Goal: Task Accomplishment & Management: Complete application form

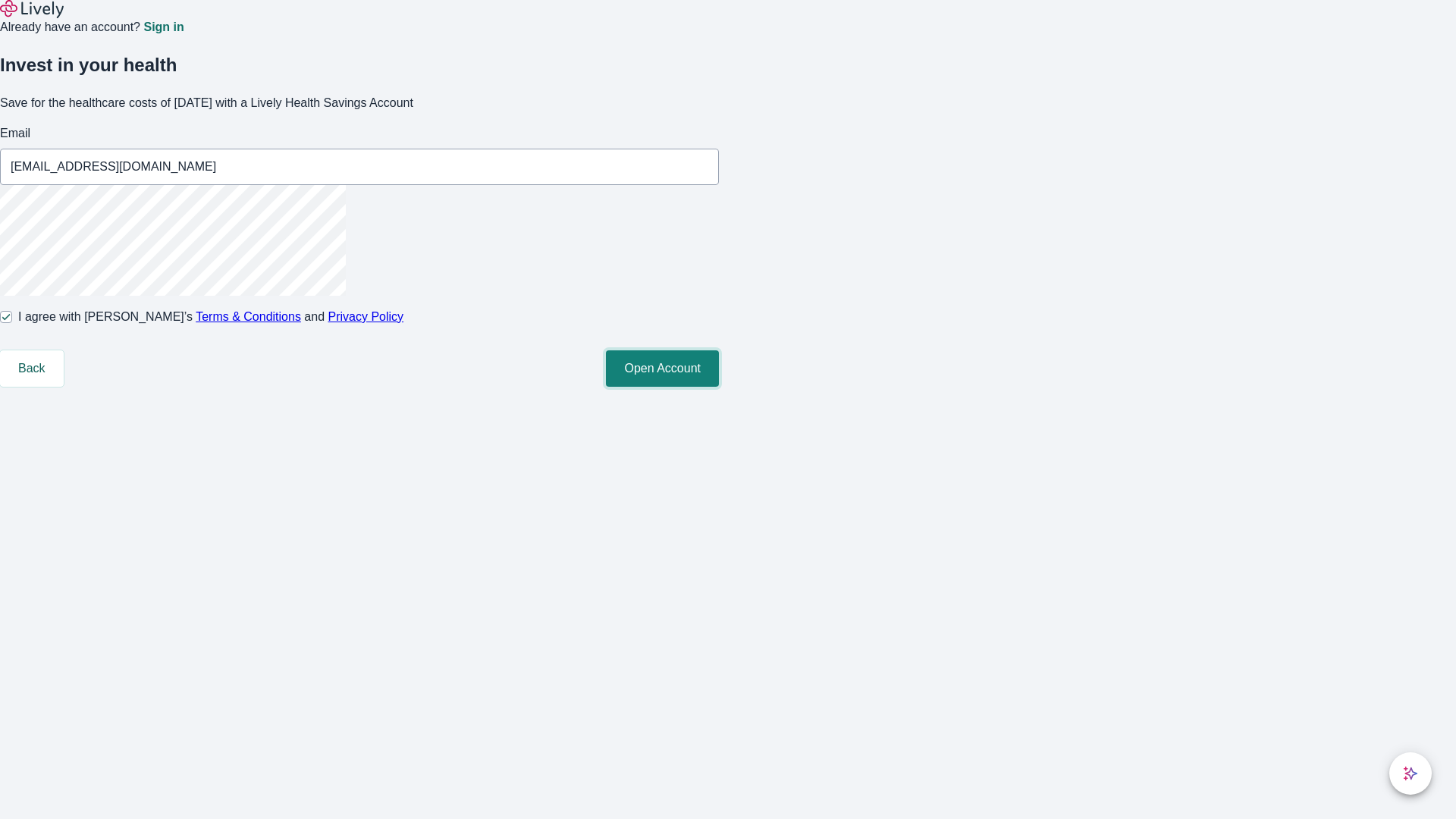
click at [719, 387] on button "Open Account" at bounding box center [662, 368] width 113 height 37
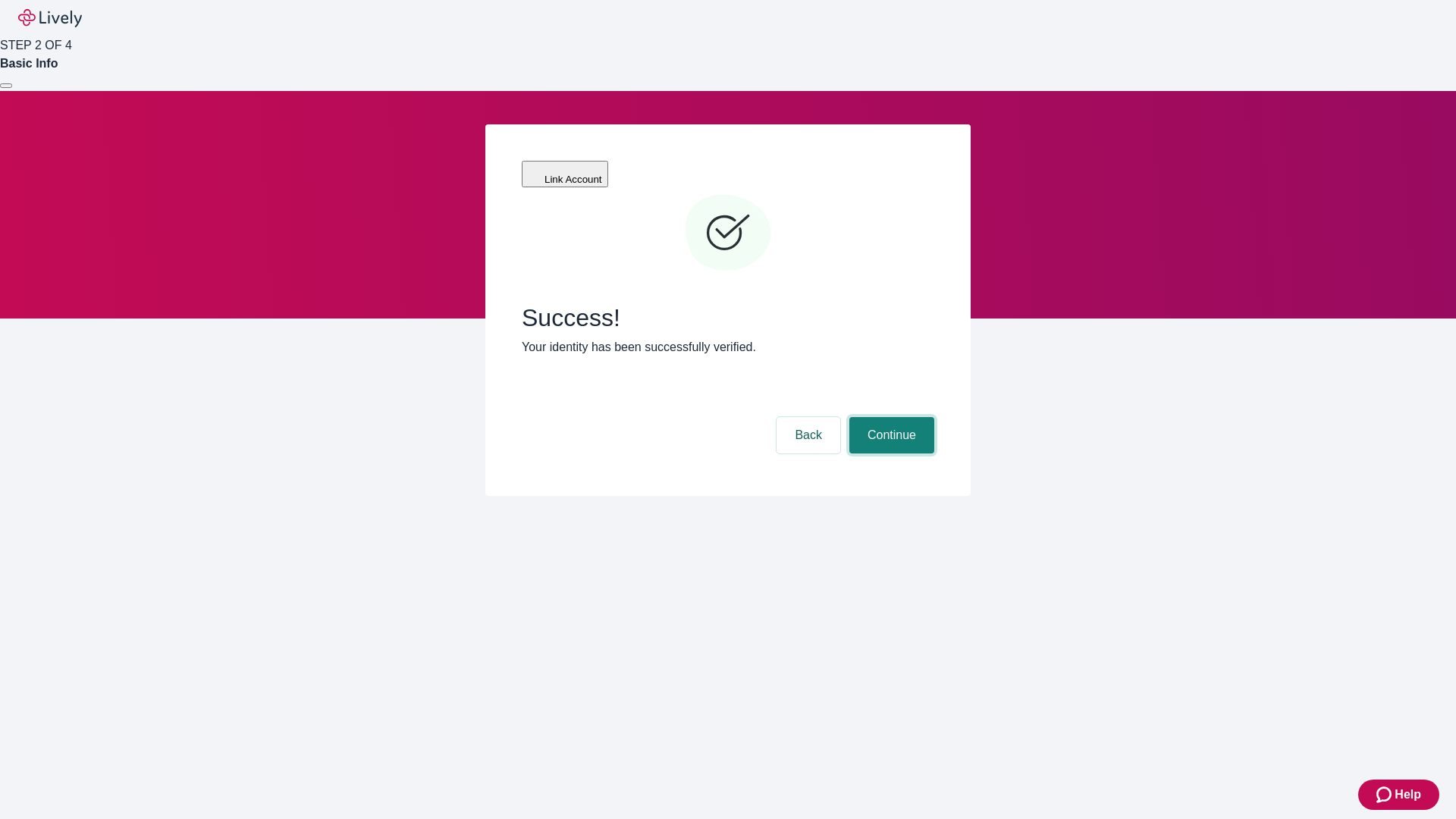
click at [889, 417] on button "Continue" at bounding box center [891, 435] width 85 height 37
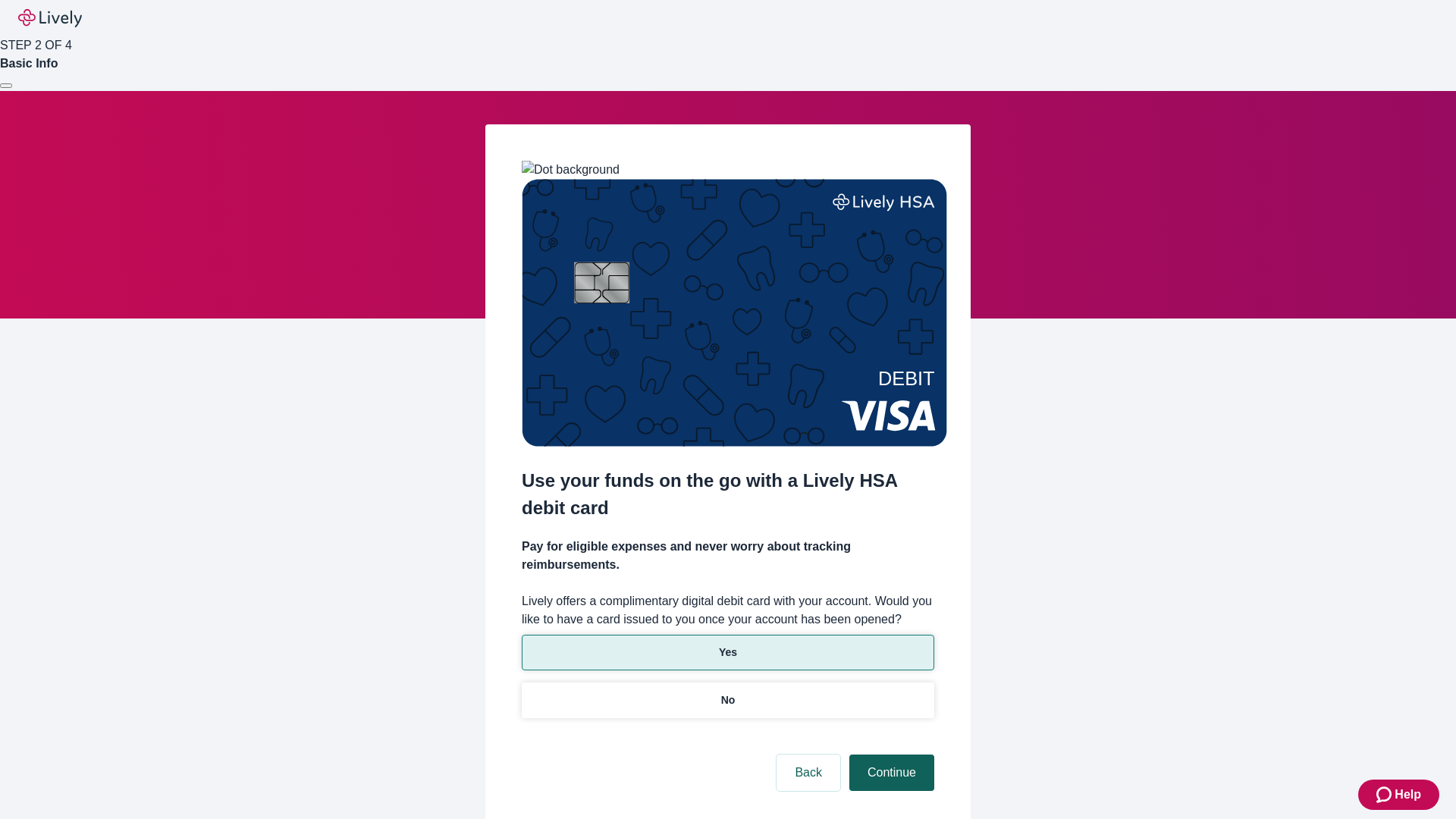
click at [727, 644] on p "Yes" at bounding box center [728, 652] width 18 height 16
click at [889, 755] on button "Continue" at bounding box center [891, 773] width 85 height 37
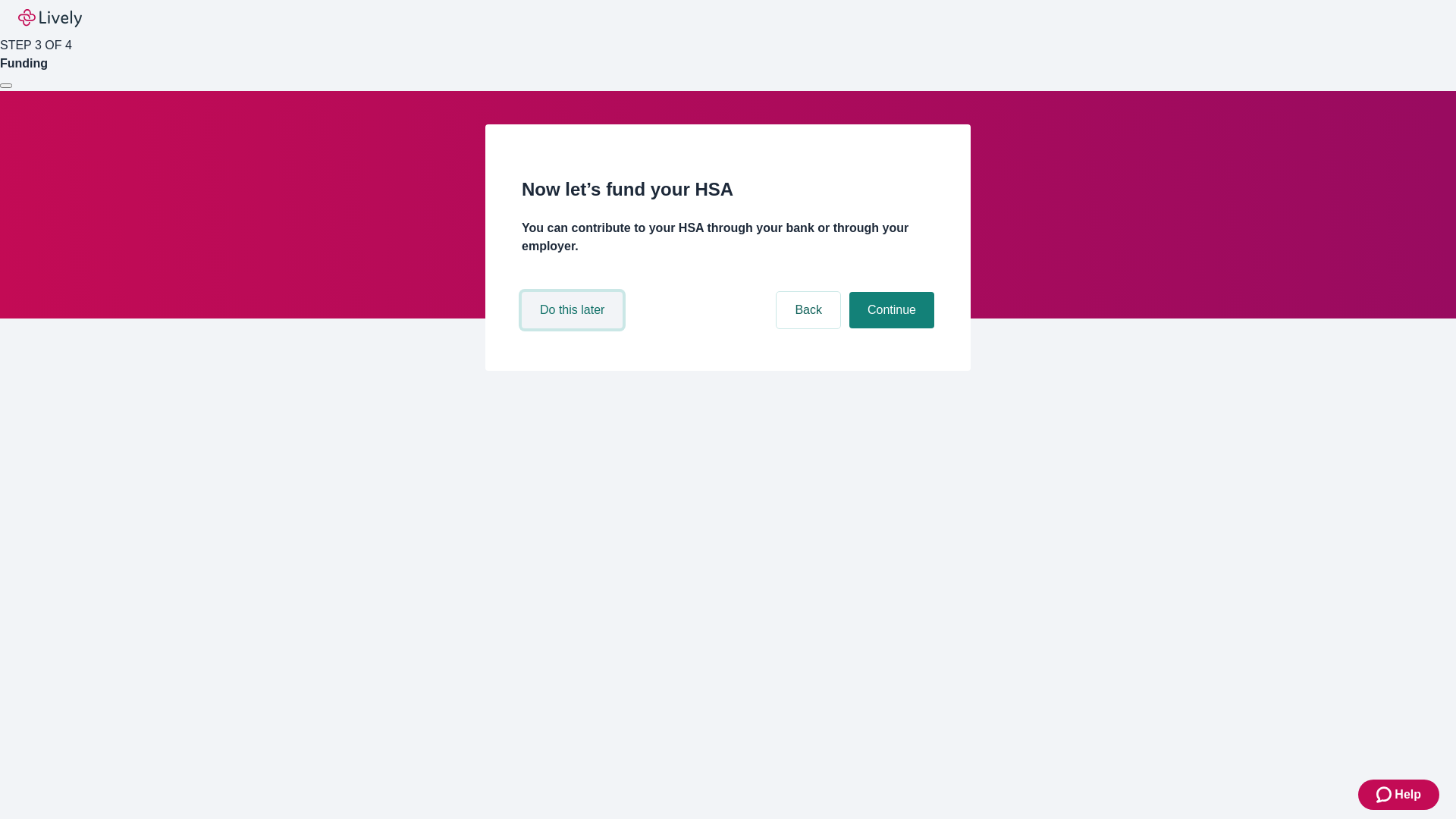
click at [574, 328] on button "Do this later" at bounding box center [571, 310] width 101 height 37
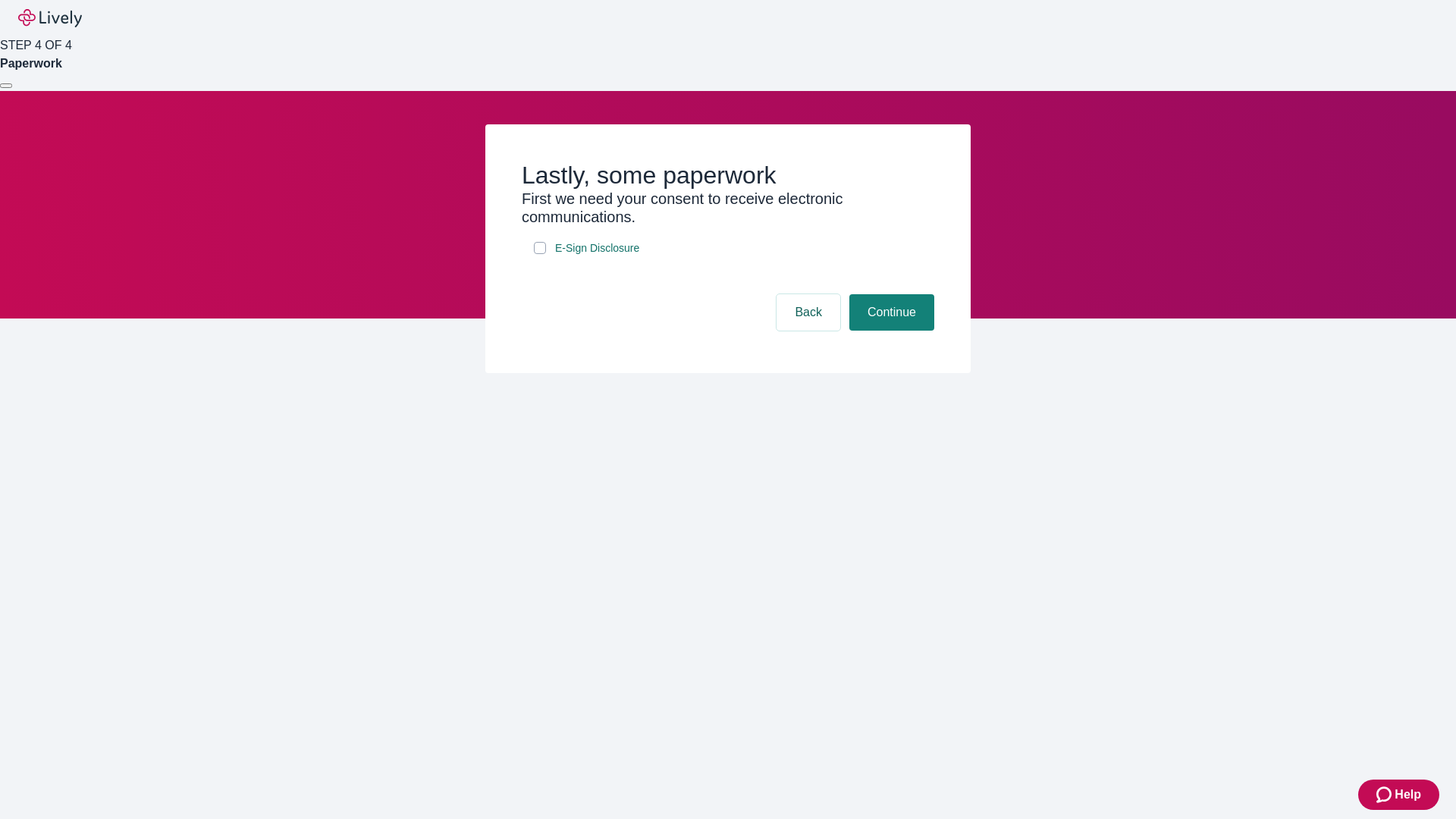
click at [540, 254] on input "E-Sign Disclosure" at bounding box center [540, 248] width 12 height 12
checkbox input "true"
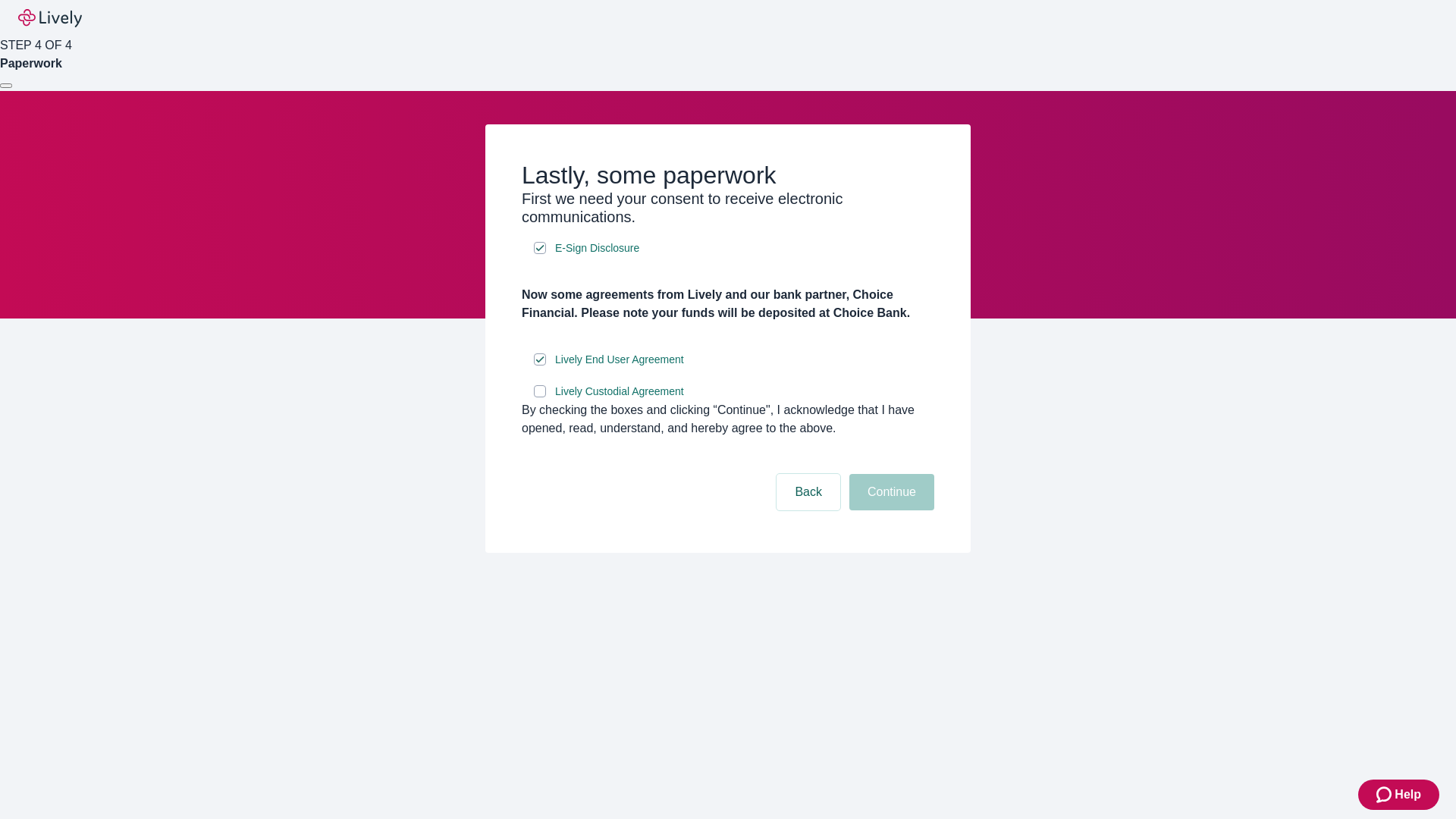
click at [540, 397] on input "Lively Custodial Agreement" at bounding box center [540, 391] width 12 height 12
checkbox input "true"
click at [889, 511] on button "Continue" at bounding box center [891, 492] width 85 height 37
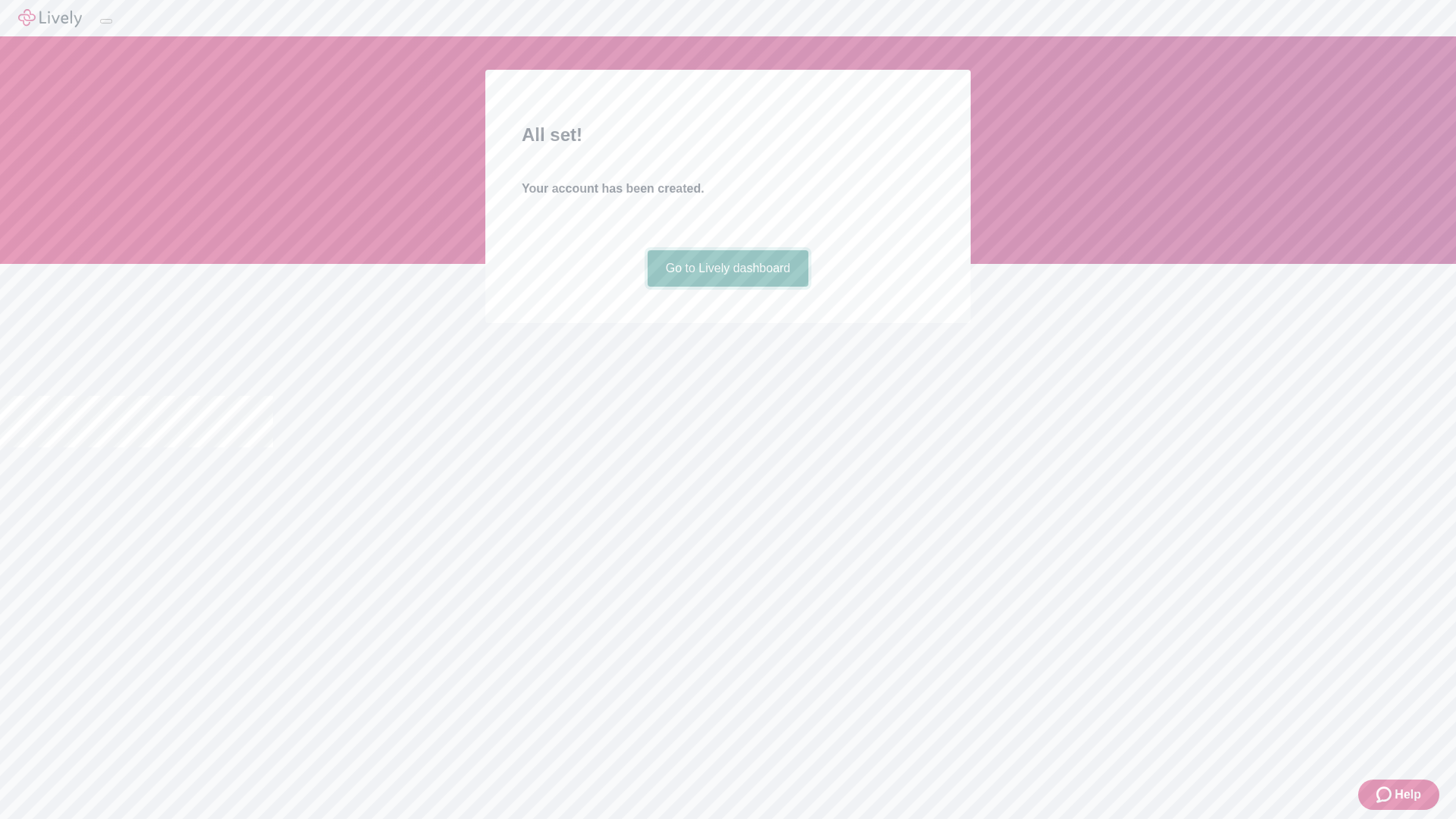
click at [727, 287] on link "Go to Lively dashboard" at bounding box center [728, 268] width 161 height 37
